Goal: Find specific page/section: Find specific page/section

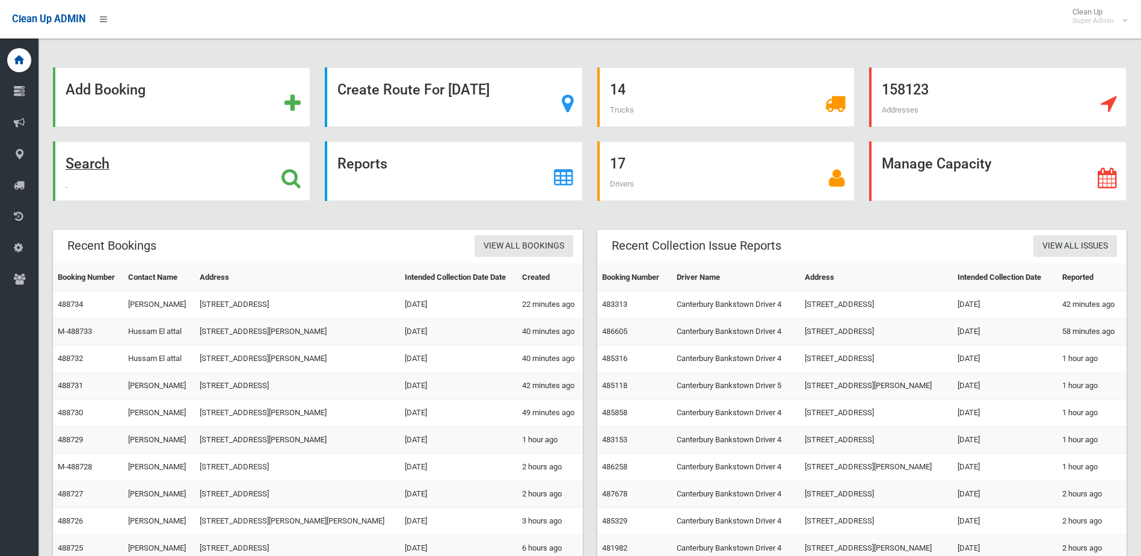
click at [202, 163] on div "Search" at bounding box center [181, 171] width 257 height 60
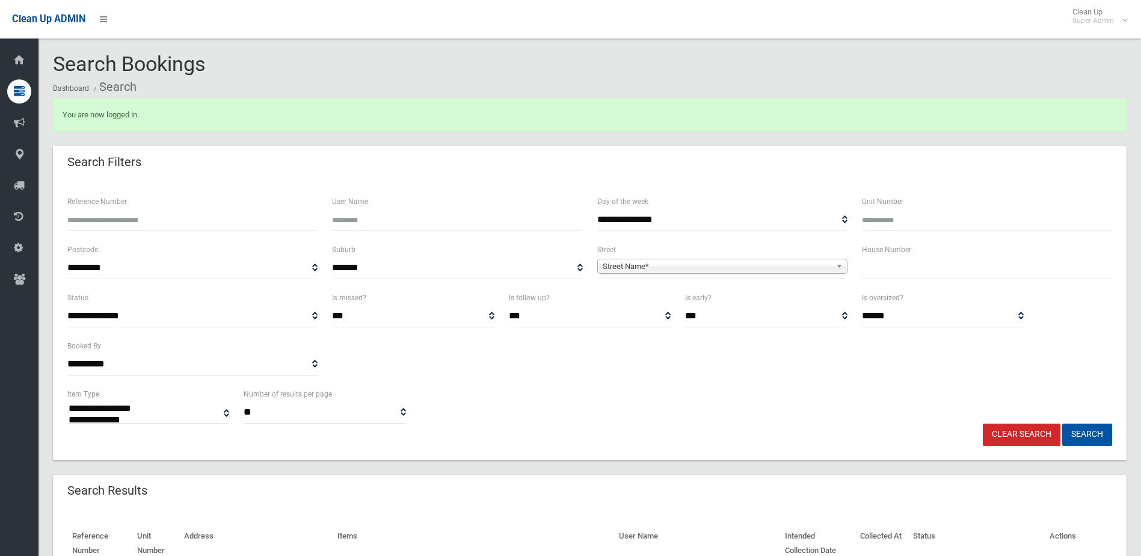
select select
click at [117, 212] on input "Reference Number" at bounding box center [192, 220] width 250 height 22
type input "******"
click at [1062, 423] on button "Search" at bounding box center [1087, 434] width 50 height 22
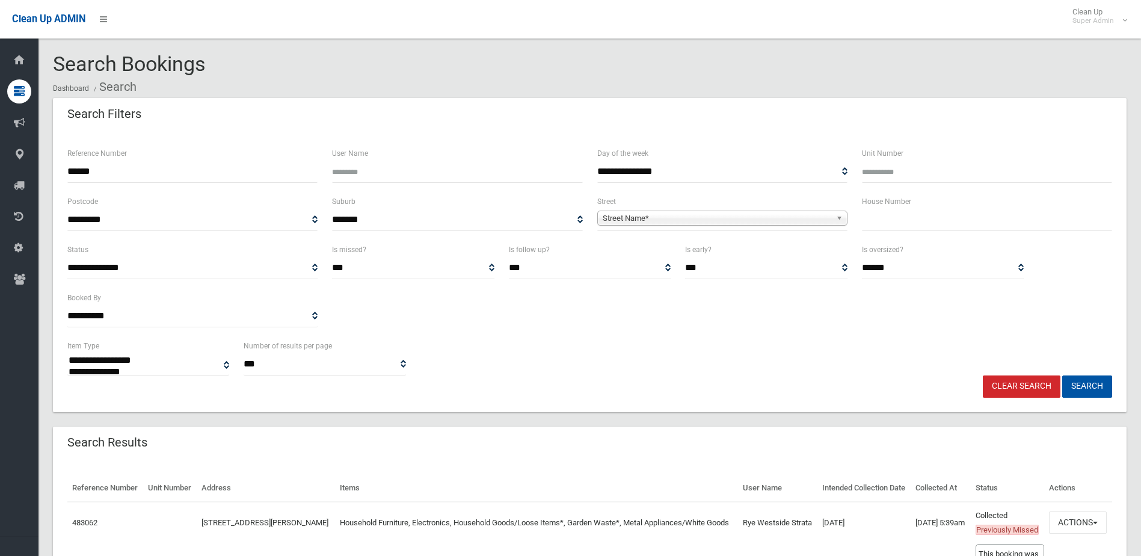
select select
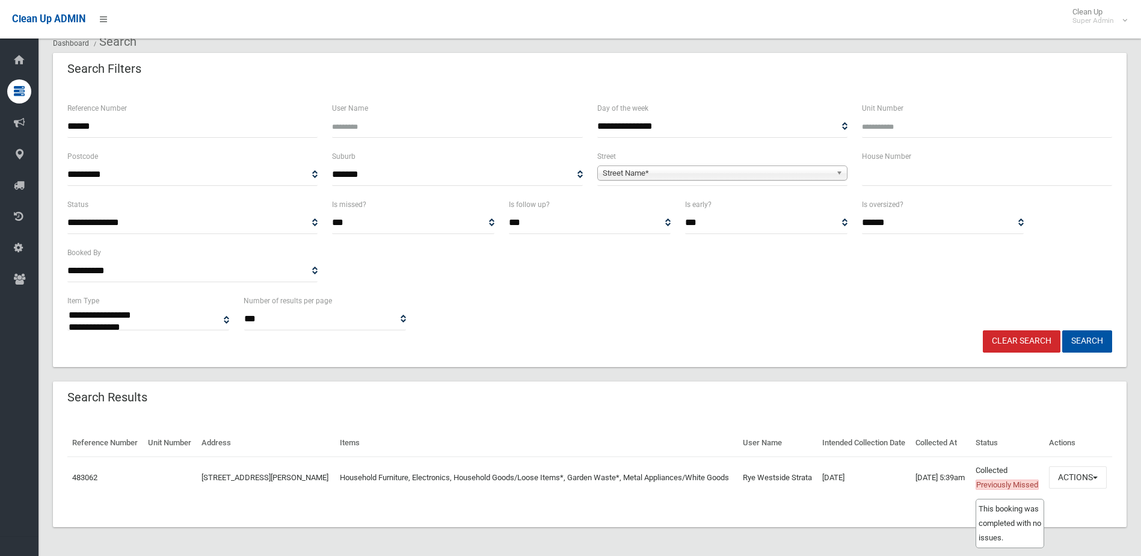
scroll to position [74, 0]
click at [1076, 478] on button "Actions" at bounding box center [1078, 477] width 58 height 22
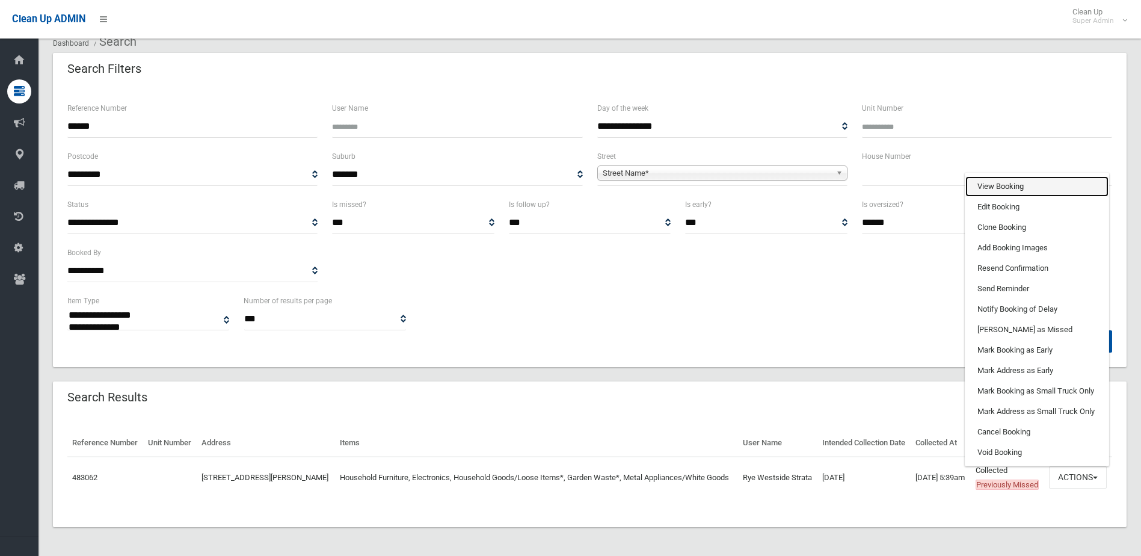
click at [1009, 186] on link "View Booking" at bounding box center [1036, 186] width 143 height 20
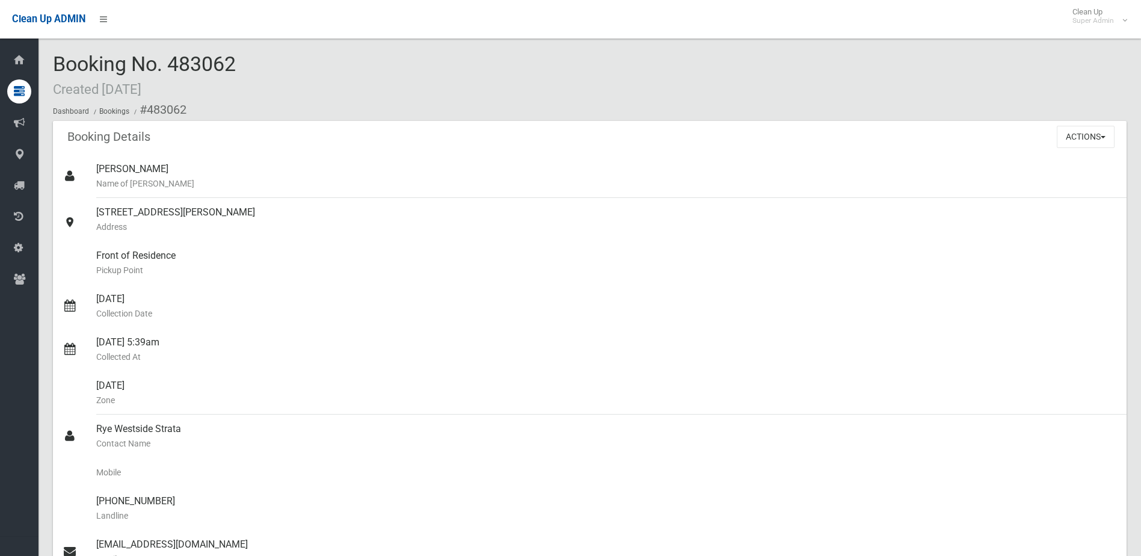
scroll to position [782, 0]
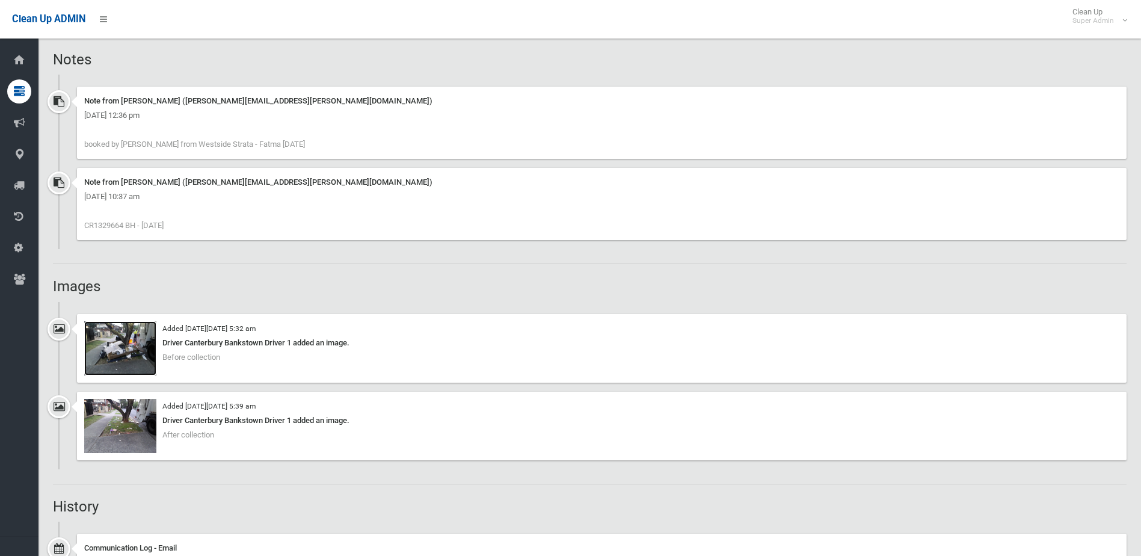
click at [133, 351] on img at bounding box center [120, 348] width 72 height 54
click at [126, 461] on div "Added on Mon 29th September, 2025 at 5:39 am Driver Canterbury Bankstown Driver…" at bounding box center [590, 431] width 1074 height 78
click at [126, 447] on img at bounding box center [120, 426] width 72 height 54
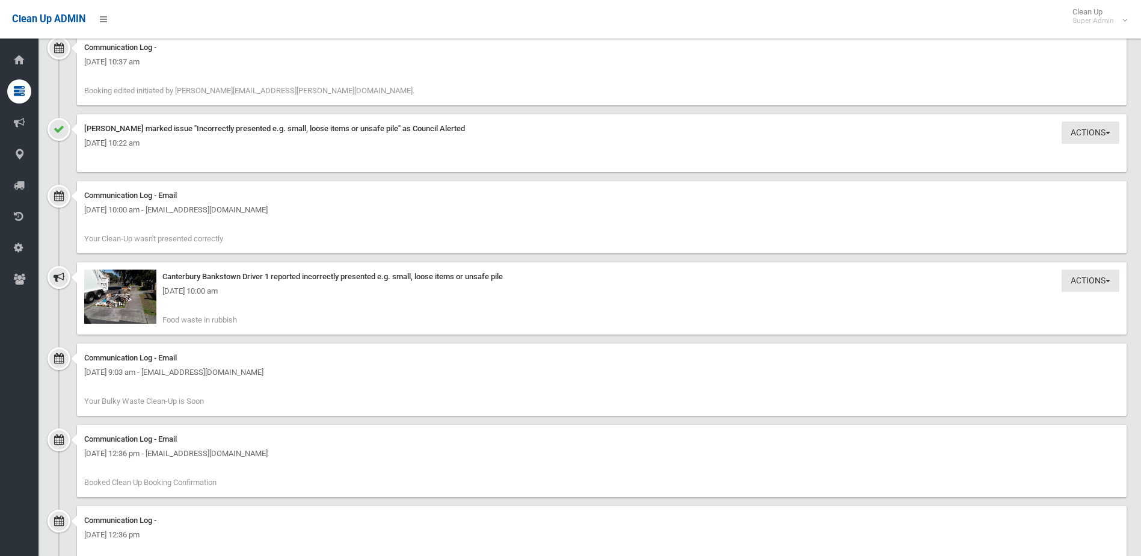
scroll to position [1579, 0]
